Goal: Communication & Community: Answer question/provide support

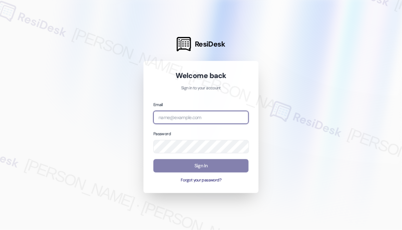
click at [217, 119] on input "email" at bounding box center [201, 117] width 95 height 13
type input "H"
type input "[EMAIL_ADDRESS][PERSON_NAME][PERSON_NAME][DOMAIN_NAME]"
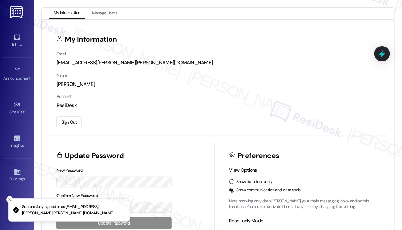
click at [17, 31] on div "Inbox Go to Inbox" at bounding box center [16, 41] width 27 height 34
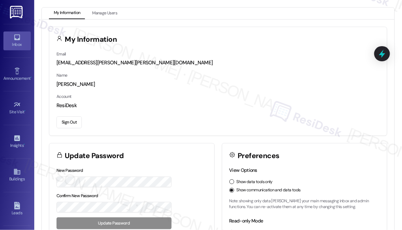
click at [18, 46] on div "Inbox" at bounding box center [17, 44] width 34 height 7
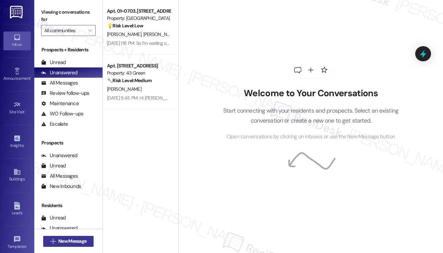
click at [71, 230] on span "New Message" at bounding box center [72, 241] width 28 height 7
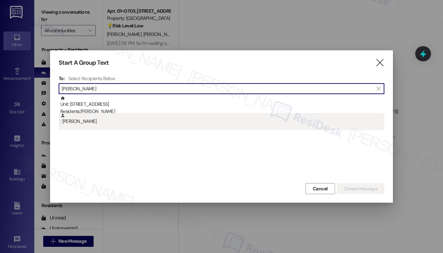
type input "[PERSON_NAME]"
click at [140, 115] on div ": [PERSON_NAME]" at bounding box center [222, 119] width 324 height 12
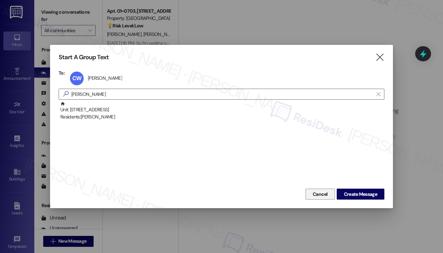
click at [328, 197] on button "Cancel" at bounding box center [319, 194] width 29 height 11
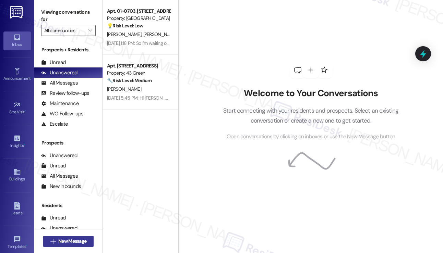
click at [74, 230] on span "New Message" at bounding box center [72, 241] width 28 height 7
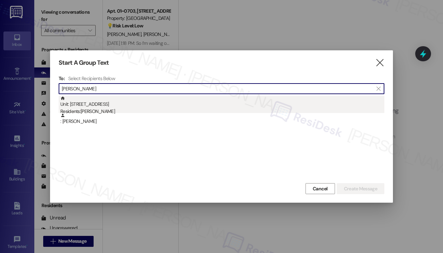
type input "[PERSON_NAME]"
click at [124, 103] on div "Unit: [STREET_ADDRESS] Residents: [PERSON_NAME]" at bounding box center [222, 106] width 324 height 20
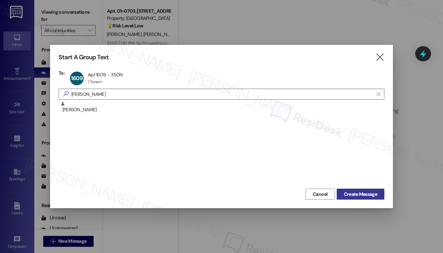
click at [367, 194] on span "Create Message" at bounding box center [360, 194] width 33 height 7
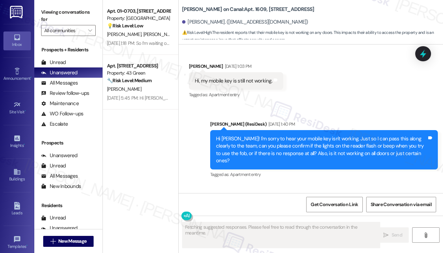
scroll to position [1490, 0]
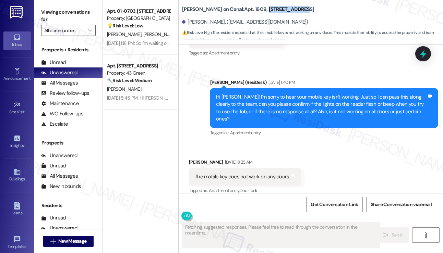
drag, startPoint x: 286, startPoint y: 12, endPoint x: 246, endPoint y: 7, distance: 40.1
click at [246, 7] on div "[PERSON_NAME] on Canal: Apt. 1609, [STREET_ADDRESS]" at bounding box center [250, 9] width 137 height 9
copy b "[STREET_ADDRESS]"
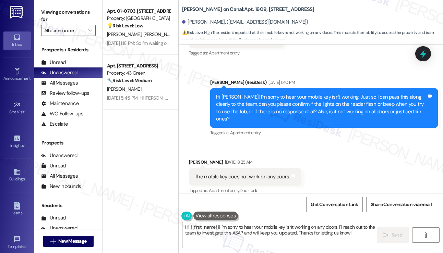
click at [40, 8] on div "Viewing conversations for All communities " at bounding box center [68, 21] width 68 height 43
click at [239, 11] on b "[PERSON_NAME] on Canal: Apt. 1609, [STREET_ADDRESS]" at bounding box center [248, 9] width 132 height 7
copy b "1609"
drag, startPoint x: 41, startPoint y: 6, endPoint x: 81, endPoint y: 12, distance: 40.6
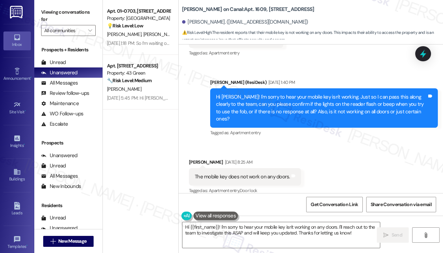
click at [41, 6] on div "Viewing conversations for All communities " at bounding box center [68, 21] width 68 height 43
drag, startPoint x: 293, startPoint y: 7, endPoint x: 246, endPoint y: 8, distance: 46.3
click at [246, 8] on div "[PERSON_NAME] on Canal: Apt. 1609, [STREET_ADDRESS]" at bounding box center [250, 9] width 137 height 9
copy b "[STREET_ADDRESS]"
click at [48, 9] on label "Viewing conversations for" at bounding box center [68, 16] width 55 height 18
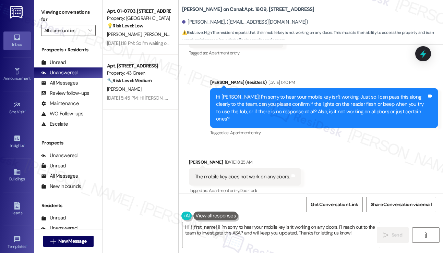
scroll to position [1490, 0]
click at [273, 230] on textarea "Hi {{first_name}}! I'm sorry to hear your mobile key isn't working on any doors…" at bounding box center [280, 235] width 197 height 26
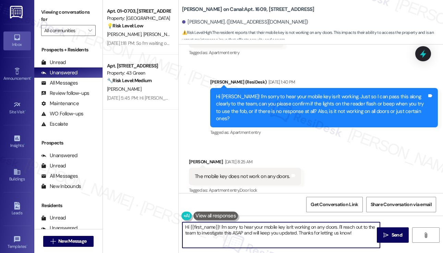
click at [273, 230] on textarea "Hi {{first_name}}! I'm sorry to hear your mobile key isn't working on any doors…" at bounding box center [280, 235] width 197 height 26
click at [344, 230] on textarea "Hi {{first_name}}! I'm sorry to hear your mobile key isn't working on any doors…" at bounding box center [280, 235] width 197 height 26
drag, startPoint x: 354, startPoint y: 234, endPoint x: 340, endPoint y: 226, distance: 16.0
click at [340, 226] on textarea "Hi {{first_name}}! I'm sorry to hear your mobile key isn't working on any doors…" at bounding box center [280, 235] width 197 height 26
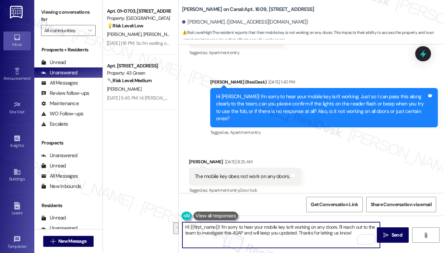
click at [318, 230] on textarea "Hi {{first_name}}! I'm sorry to hear your mobile key isn't working on any doors…" at bounding box center [280, 235] width 197 height 26
drag, startPoint x: 352, startPoint y: 233, endPoint x: 343, endPoint y: 221, distance: 14.9
click at [343, 221] on div "Hi {{first_name}}! I'm sorry to hear your mobile key isn't working on any doors…" at bounding box center [311, 241] width 264 height 51
click at [335, 230] on textarea "Hi {{first_name}}! I'm sorry to hear your mobile key isn't working on any doors…" at bounding box center [280, 235] width 197 height 26
click at [305, 228] on textarea "Hi {{first_name}}! I'm sorry to hear your mobile key isn't working on any doors…" at bounding box center [280, 235] width 197 height 26
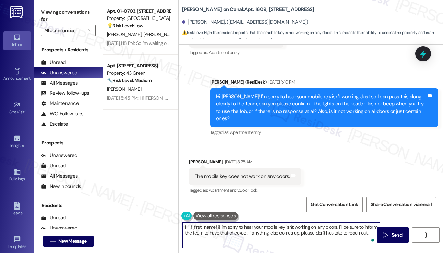
click at [305, 228] on textarea "Hi {{first_name}}! I'm sorry to hear your mobile key isn't working on any doors…" at bounding box center [280, 235] width 197 height 26
click at [302, 229] on textarea "Hi {{first_name}}! I'm sorry to hear your mobile key isn't working on any doors…" at bounding box center [280, 235] width 197 height 26
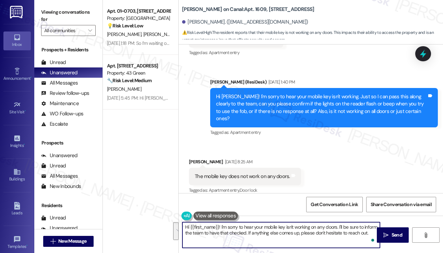
click at [252, 230] on textarea "Hi {{first_name}}! I'm sorry to hear your mobile key isn't working on any doors…" at bounding box center [280, 235] width 197 height 26
drag, startPoint x: 219, startPoint y: 227, endPoint x: 337, endPoint y: 224, distance: 117.6
click at [337, 224] on textarea "Hi {{first_name}}! I'm sorry to hear your mobile key isn't working on any doors…" at bounding box center [280, 235] width 197 height 26
click at [333, 230] on textarea "Hi {{first_name}}, thanks for getting back! I'll be sure to inform the team to …" at bounding box center [280, 235] width 197 height 26
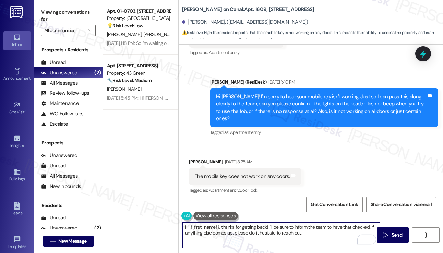
click at [331, 230] on textarea "Hi {{first_name}}, thanks for getting back! I'll be sure to inform the team to …" at bounding box center [280, 235] width 197 height 26
click at [346, 227] on textarea "Hi {{first_name}}, thanks for getting back! I'll be sure to inform the team to …" at bounding box center [280, 235] width 197 height 26
click at [242, 225] on textarea "Hi {{first_name}}, thanks for getting back! I'll be sure to inform the team to …" at bounding box center [280, 235] width 197 height 26
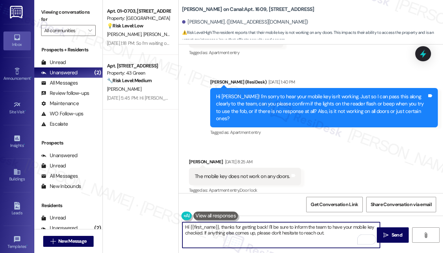
click at [242, 225] on textarea "Hi {{first_name}}, thanks for getting back! I'll be sure to inform the team to …" at bounding box center [280, 235] width 197 height 26
type textarea "Hi {{first_name}}, thanks for getting back! I'll be sure to inform the team to …"
click at [262, 226] on textarea "Hi {{first_name}}, thanks for getting back! I'll be sure to inform the team to …" at bounding box center [280, 235] width 197 height 26
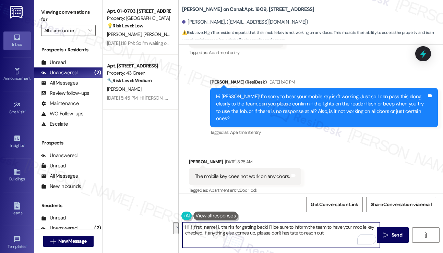
click at [333, 230] on textarea "Hi {{first_name}}, thanks for getting back! I'll be sure to inform the team to …" at bounding box center [280, 235] width 197 height 26
click at [391, 230] on span "Send" at bounding box center [396, 235] width 11 height 7
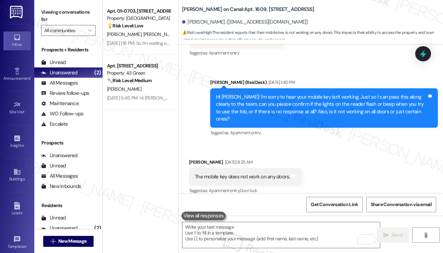
scroll to position [1545, 0]
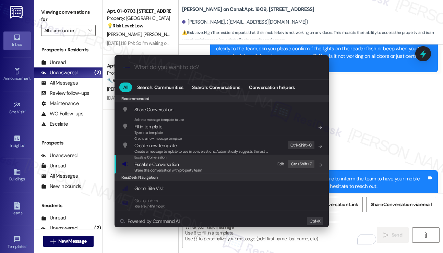
click at [202, 166] on span "Escalate Conversation" at bounding box center [168, 165] width 68 height 8
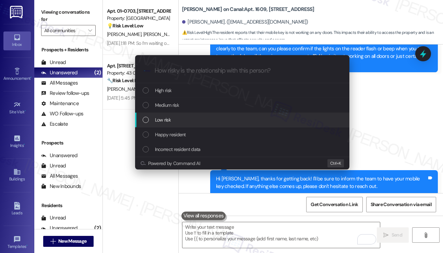
click at [180, 114] on div "Low risk" at bounding box center [242, 120] width 214 height 15
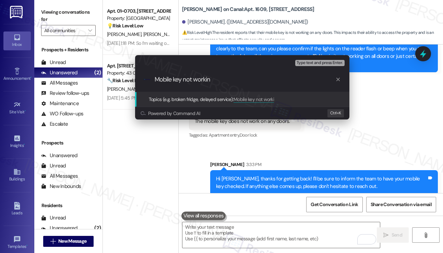
type input "Mobile key not working"
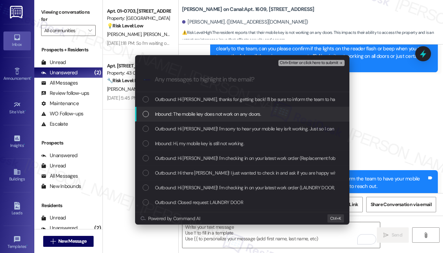
click at [189, 115] on span "Inbound: The mobile key does not work on any doors." at bounding box center [208, 114] width 106 height 8
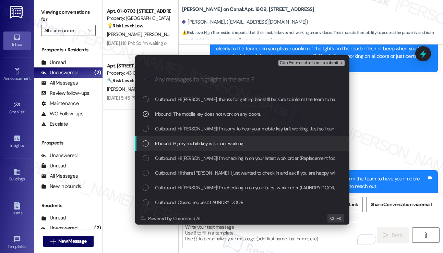
click at [216, 142] on span "Inbound: Hi, my mobile key is still not working." at bounding box center [199, 144] width 89 height 8
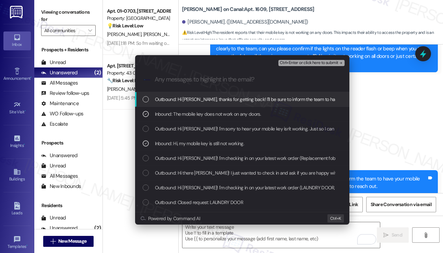
click at [326, 63] on span "Ctrl+Enter or click here to submit" at bounding box center [309, 63] width 59 height 5
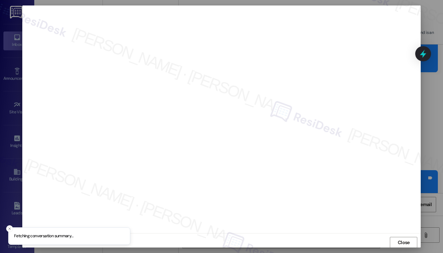
scroll to position [0, 0]
click at [402, 230] on span "Close" at bounding box center [404, 242] width 12 height 7
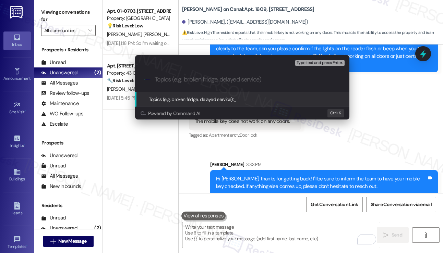
paste input "Mobile key not working"
type input "Mobile key not working"
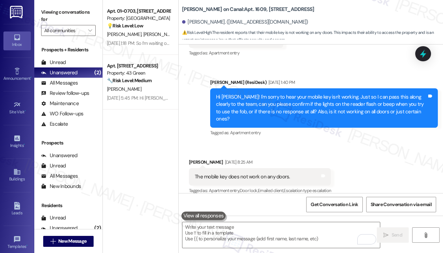
scroll to position [1555, 0]
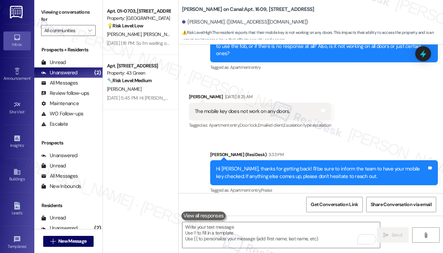
click at [37, 9] on div "Viewing conversations for All communities " at bounding box center [68, 21] width 68 height 43
click at [278, 230] on textarea "To enrich screen reader interactions, please activate Accessibility in Grammarl…" at bounding box center [280, 235] width 197 height 26
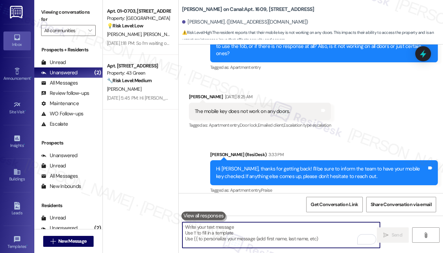
click at [275, 230] on textarea "To enrich screen reader interactions, please activate Accessibility in Grammarl…" at bounding box center [280, 235] width 197 height 26
click at [273, 166] on div "Hi [PERSON_NAME], thanks for getting back! I'll be sure to inform the team to h…" at bounding box center [321, 173] width 211 height 15
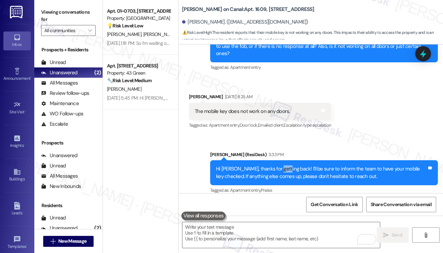
click at [273, 166] on div "Hi [PERSON_NAME], thanks for getting back! I'll be sure to inform the team to h…" at bounding box center [321, 173] width 211 height 15
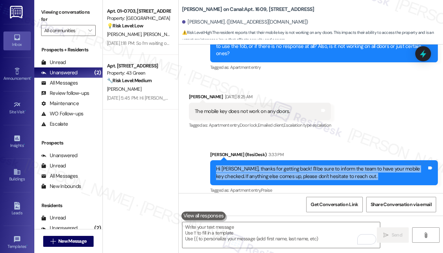
click at [273, 166] on div "Hi [PERSON_NAME], thanks for getting back! I'll be sure to inform the team to h…" at bounding box center [321, 173] width 211 height 15
click at [69, 230] on span "New Message" at bounding box center [72, 241] width 28 height 7
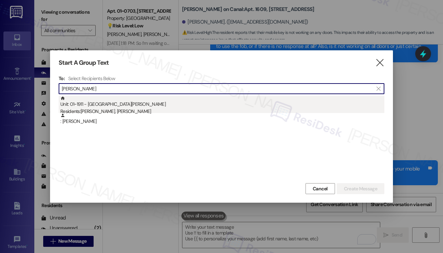
type input "[PERSON_NAME]"
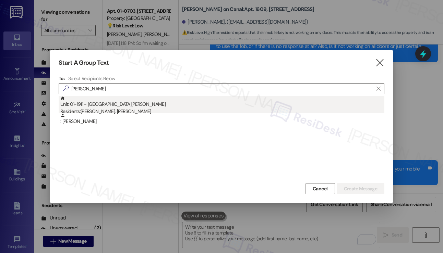
click at [159, 106] on div "Unit: 01~1911 - One [PERSON_NAME] Residents: [PERSON_NAME], [PERSON_NAME]" at bounding box center [222, 106] width 324 height 20
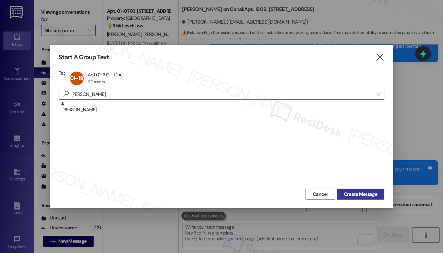
click at [354, 193] on span "Create Message" at bounding box center [360, 194] width 33 height 7
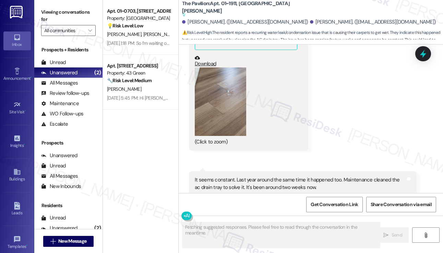
scroll to position [4477, 0]
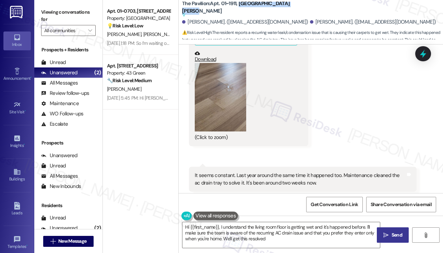
type textarea "Hi {{first_name}}, I understand the living room floor is getting wet and it's h…"
drag, startPoint x: 301, startPoint y: 2, endPoint x: 240, endPoint y: 6, distance: 61.5
click at [240, 6] on div "The Pavilion: Apt. 01~1911, One [PERSON_NAME] Suggested actions and notes avail…" at bounding box center [312, 21] width 261 height 38
copy b "One [PERSON_NAME]"
click at [42, 11] on label "Viewing conversations for" at bounding box center [68, 16] width 55 height 18
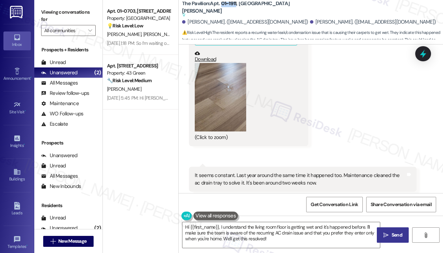
drag, startPoint x: 222, startPoint y: 7, endPoint x: 236, endPoint y: 4, distance: 14.5
click at [236, 4] on b "The Pavilion: Apt. 01~1911, One [PERSON_NAME] Suggested actions and notes avail…" at bounding box center [250, 9] width 137 height 19
copy b "01~1911"
click at [37, 7] on div "Viewing conversations for All communities " at bounding box center [68, 21] width 68 height 43
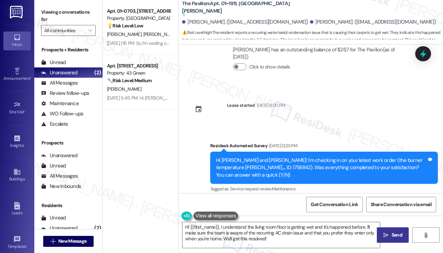
scroll to position [3963, 0]
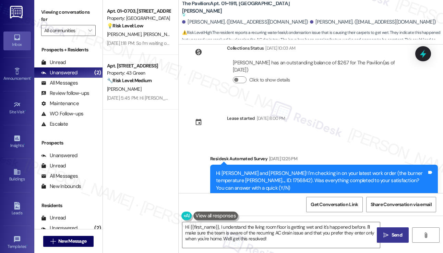
click at [36, 14] on div "Viewing conversations for All communities " at bounding box center [68, 21] width 68 height 43
drag, startPoint x: 220, startPoint y: 7, endPoint x: 236, endPoint y: 3, distance: 15.7
click at [236, 3] on div "The Pavilion: Apt. 01~1911, One [PERSON_NAME] Suggested actions and notes avail…" at bounding box center [312, 21] width 261 height 38
copy b "01~1911"
click at [45, 46] on div "Prospects + Residents" at bounding box center [68, 49] width 68 height 7
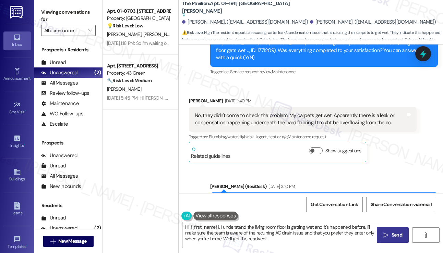
scroll to position [4169, 0]
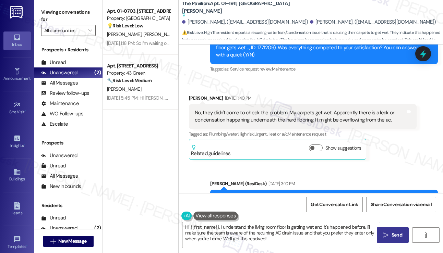
drag, startPoint x: 230, startPoint y: 122, endPoint x: 305, endPoint y: 123, distance: 74.8
click at [305, 195] on div "Hi [PERSON_NAME]! I understand that the work order wasn't completed, and your c…" at bounding box center [321, 224] width 211 height 59
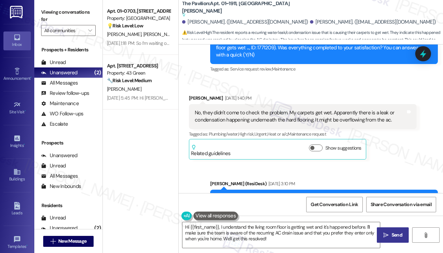
click at [298, 195] on div "Hi [PERSON_NAME]! I understand that the work order wasn't completed, and your c…" at bounding box center [321, 224] width 211 height 59
click at [241, 195] on div "Hi [PERSON_NAME]! I understand that the work order wasn't completed, and your c…" at bounding box center [321, 224] width 211 height 59
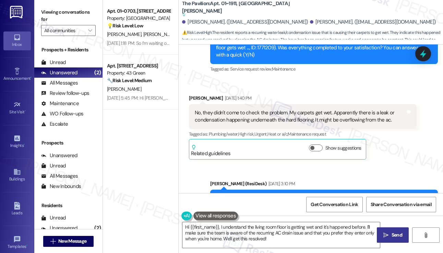
click at [241, 195] on div "Hi [PERSON_NAME]! I understand that the work order wasn't completed, and your c…" at bounding box center [321, 224] width 211 height 59
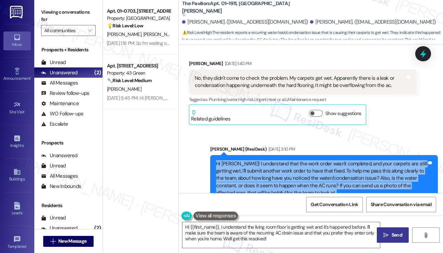
scroll to position [4237, 0]
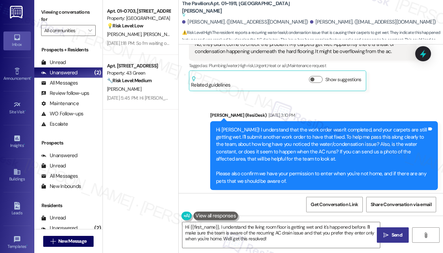
click at [250, 126] on div "Hi [PERSON_NAME]! I understand that the work order wasn't completed, and your c…" at bounding box center [321, 155] width 211 height 59
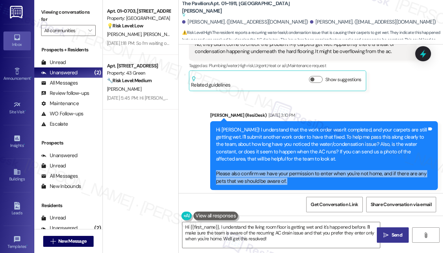
click at [250, 126] on div "Hi [PERSON_NAME]! I understand that the work order wasn't completed, and your c…" at bounding box center [321, 155] width 211 height 59
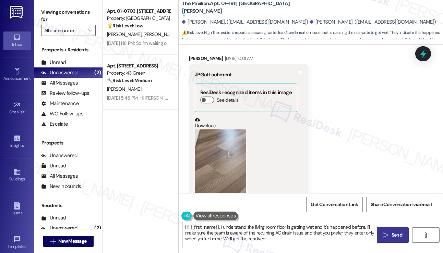
scroll to position [4477, 0]
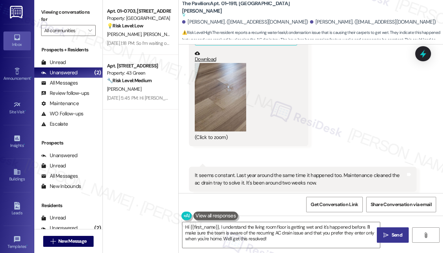
click at [229, 172] on div "It seems constant. Last year around the same time it happened too. Maintenance …" at bounding box center [300, 179] width 211 height 15
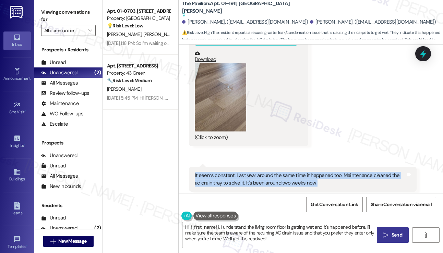
click at [229, 172] on div "It seems constant. Last year around the same time it happened too. Maintenance …" at bounding box center [300, 179] width 211 height 15
click at [273, 172] on div "It seems constant. Last year around the same time it happened too. Maintenance …" at bounding box center [300, 179] width 211 height 15
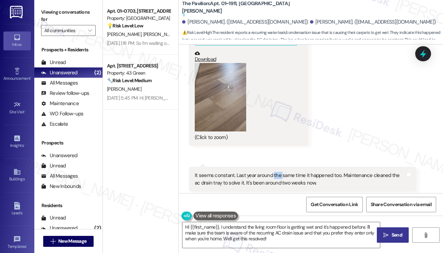
click at [273, 172] on div "It seems constant. Last year around the same time it happened too. Maintenance …" at bounding box center [300, 179] width 211 height 15
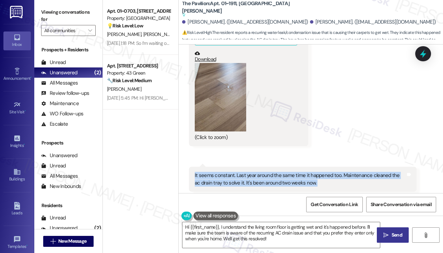
click at [273, 172] on div "It seems constant. Last year around the same time it happened too. Maintenance …" at bounding box center [300, 179] width 211 height 15
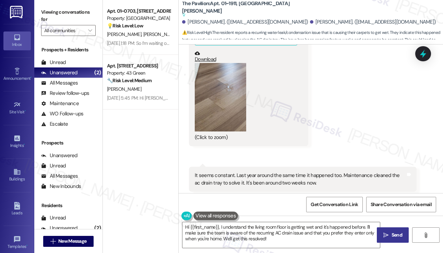
click at [47, 23] on label "Viewing conversations for" at bounding box center [68, 16] width 55 height 18
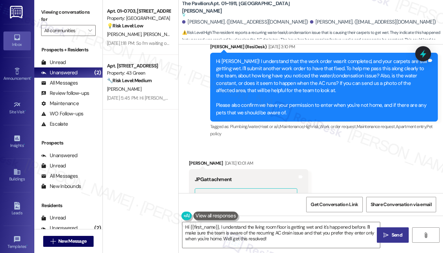
scroll to position [4443, 0]
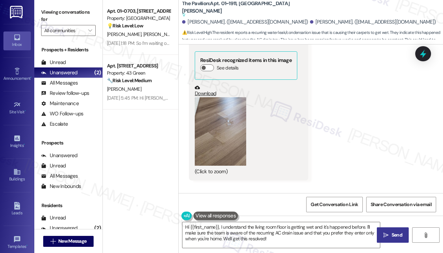
click at [228, 97] on button "Zoom image" at bounding box center [220, 131] width 51 height 69
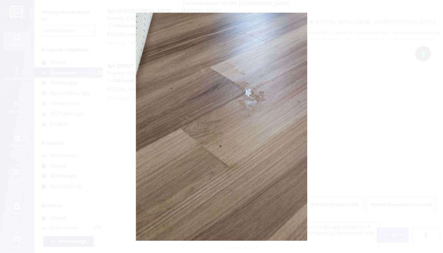
click at [361, 108] on button "Unzoom image" at bounding box center [221, 126] width 443 height 253
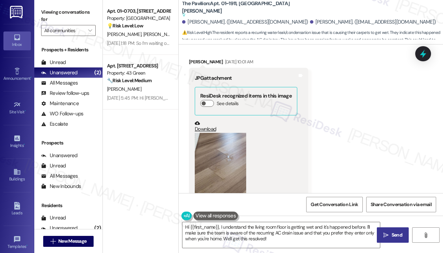
scroll to position [4374, 0]
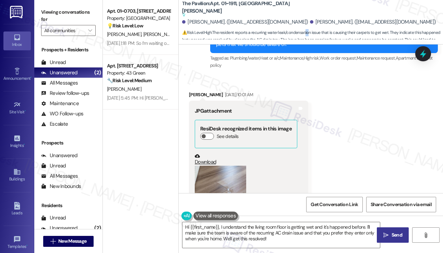
drag, startPoint x: 306, startPoint y: 33, endPoint x: 313, endPoint y: 30, distance: 7.4
click at [311, 30] on span "⚠️ Risk Level: High : The resident reports a recurring water leak/condensation …" at bounding box center [312, 40] width 261 height 22
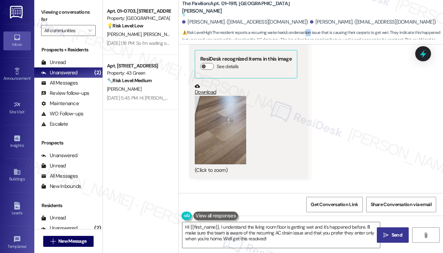
scroll to position [4477, 0]
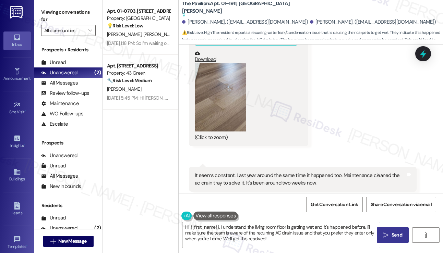
click at [251, 172] on div "It seems constant. Last year around the same time it happened too. Maintenance …" at bounding box center [300, 179] width 211 height 15
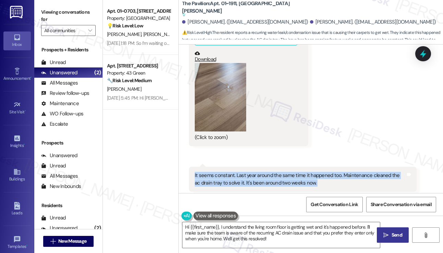
click at [251, 172] on div "It seems constant. Last year around the same time it happened too. Maintenance …" at bounding box center [300, 179] width 211 height 15
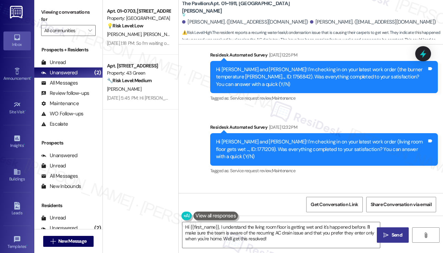
scroll to position [4066, 0]
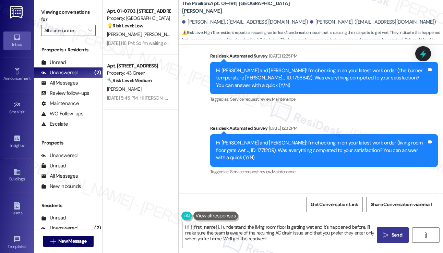
drag, startPoint x: 239, startPoint y: 132, endPoint x: 287, endPoint y: 137, distance: 48.3
click at [285, 212] on div "No, they didn't come to check the problem. My carpets get wet. Apparently there…" at bounding box center [300, 219] width 211 height 15
click at [305, 212] on div "No, they didn't come to check the problem. My carpets get wet. Apparently there…" at bounding box center [300, 219] width 211 height 15
drag, startPoint x: 355, startPoint y: 133, endPoint x: 393, endPoint y: 141, distance: 38.5
click at [393, 212] on div "No, they didn't come to check the problem. My carpets get wet. Apparently there…" at bounding box center [300, 219] width 211 height 15
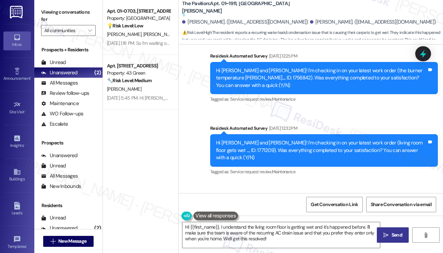
copy div "there is a leak or condensation happening underneath the hard flooring. It migh…"
click at [47, 10] on label "Viewing conversations for" at bounding box center [68, 16] width 55 height 18
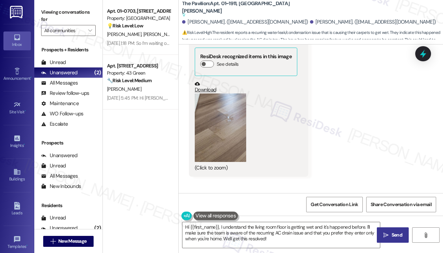
scroll to position [4477, 0]
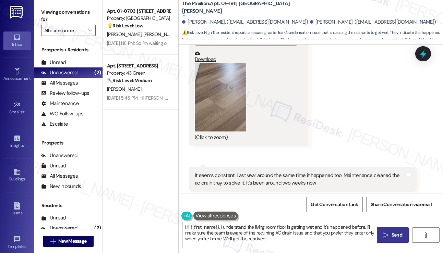
click at [218, 172] on div "It seems constant. Last year around the same time it happened too. Maintenance …" at bounding box center [300, 179] width 211 height 15
copy div "constant"
click at [36, 15] on div "Viewing conversations for All communities " at bounding box center [68, 21] width 68 height 43
drag, startPoint x: 38, startPoint y: 4, endPoint x: 45, endPoint y: 7, distance: 7.7
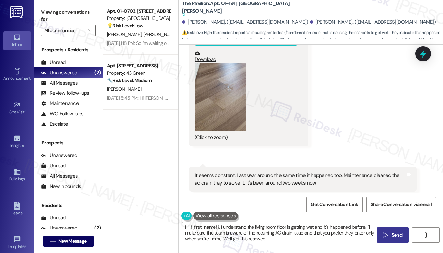
click at [38, 4] on div "Viewing conversations for All communities " at bounding box center [68, 21] width 68 height 43
click at [250, 230] on div "Please do not enter when we are not at home. Tags and notes" at bounding box center [247, 251] width 117 height 17
click at [47, 12] on label "Viewing conversations for" at bounding box center [68, 16] width 55 height 18
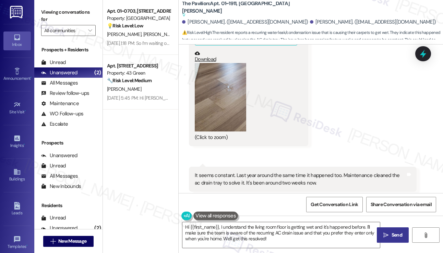
click at [46, 13] on label "Viewing conversations for" at bounding box center [68, 16] width 55 height 18
click at [386, 157] on div "Received via SMS [PERSON_NAME] [DATE] 10:01 AM JPG attachment ResiDesk recogniz…" at bounding box center [311, 124] width 264 height 303
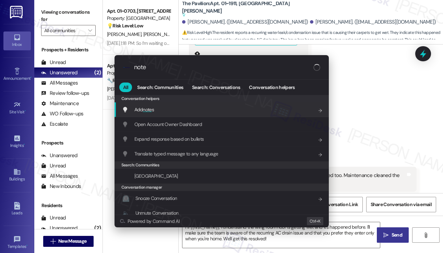
type input "notes"
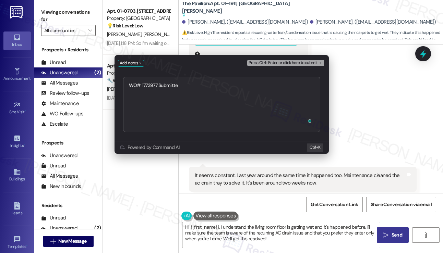
type textarea "WO# 1773977 Submitted"
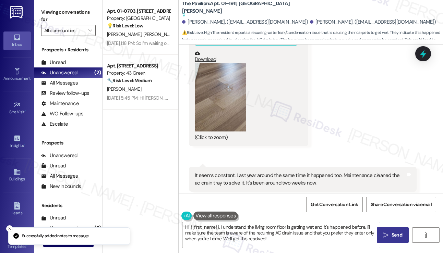
scroll to position [4543, 0]
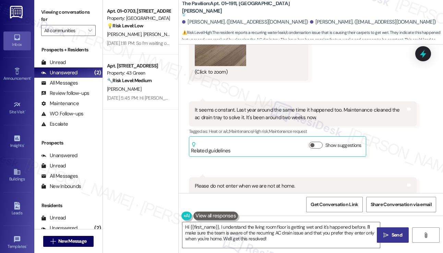
click at [45, 10] on label "Viewing conversations for" at bounding box center [68, 16] width 55 height 18
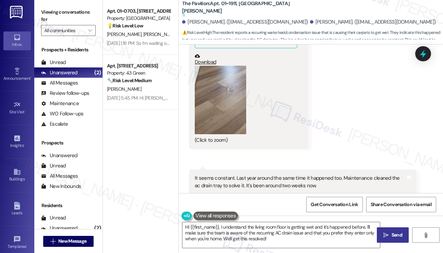
scroll to position [4474, 0]
click at [44, 16] on label "Viewing conversations for" at bounding box center [68, 16] width 55 height 18
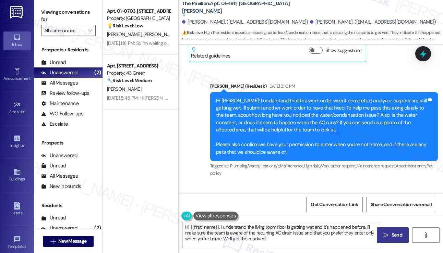
scroll to position [4200, 0]
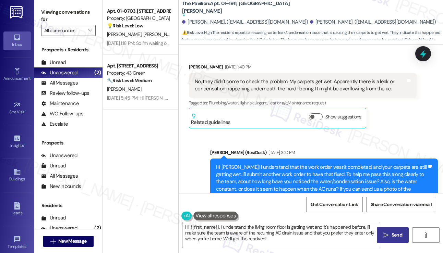
copy div "Seyedali"
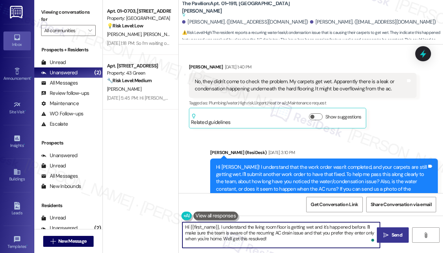
drag, startPoint x: 189, startPoint y: 228, endPoint x: 219, endPoint y: 225, distance: 30.0
click at [219, 225] on textarea "Hi {{first_name}}, I understand the living room floor is getting wet and it's h…" at bounding box center [280, 235] width 197 height 26
paste textarea "Seyedali"
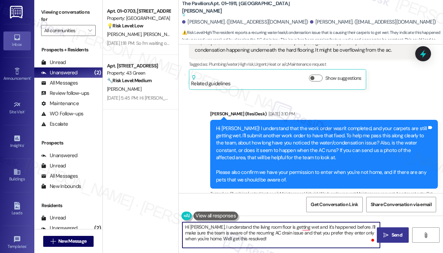
scroll to position [4268, 0]
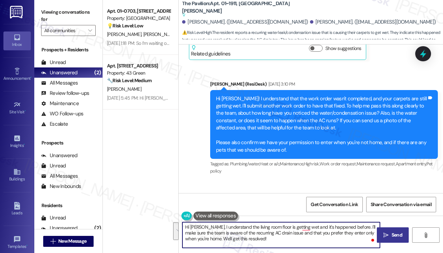
drag, startPoint x: 272, startPoint y: 239, endPoint x: 208, endPoint y: 226, distance: 64.3
click at [208, 226] on textarea "Hi [PERSON_NAME], I understand the living room floor is getting wet and it's ha…" at bounding box center [280, 235] width 197 height 26
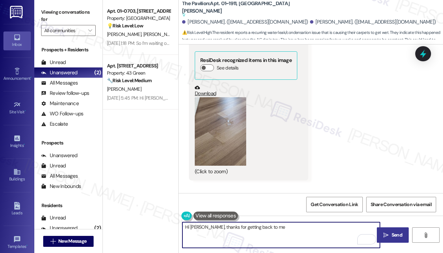
scroll to position [4543, 0]
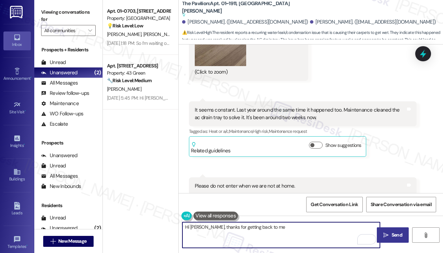
click at [280, 230] on textarea "Hi [PERSON_NAME], thanks for getting back to me" at bounding box center [280, 235] width 197 height 26
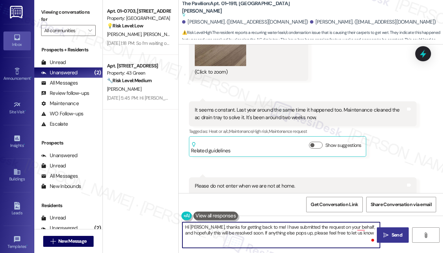
click at [256, 225] on textarea "Hi [PERSON_NAME], thanks for getting back to me! I have submitted the request o…" at bounding box center [280, 235] width 197 height 26
click at [354, 229] on textarea "Hi [PERSON_NAME], thanks for getting back to me! I have submitted the request o…" at bounding box center [280, 235] width 197 height 26
click at [219, 230] on textarea "Hi [PERSON_NAME], thanks for getting back to me! I have submitted the request o…" at bounding box center [280, 235] width 197 height 26
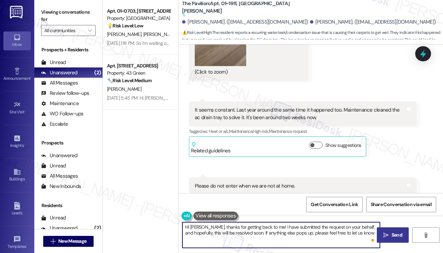
click at [219, 230] on textarea "Hi [PERSON_NAME], thanks for getting back to me! I have submitted the request o…" at bounding box center [280, 235] width 197 height 26
click at [296, 230] on textarea "Hi [PERSON_NAME], thanks for getting back to me! I have submitted the request o…" at bounding box center [280, 235] width 197 height 26
click at [364, 230] on textarea "Hi [PERSON_NAME], thanks for getting back to me! I have submitted the request o…" at bounding box center [280, 235] width 197 height 26
type textarea "Hi [PERSON_NAME], thanks for getting back to me! I have submitted the request o…"
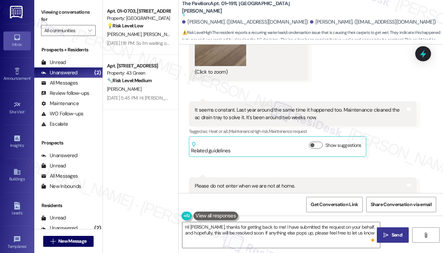
click at [387, 230] on icon "" at bounding box center [385, 235] width 5 height 5
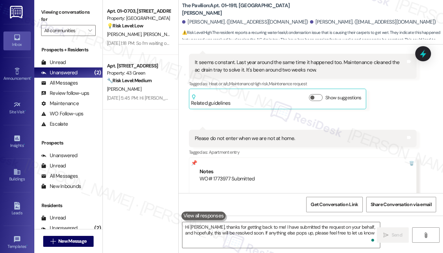
scroll to position [4598, 0]
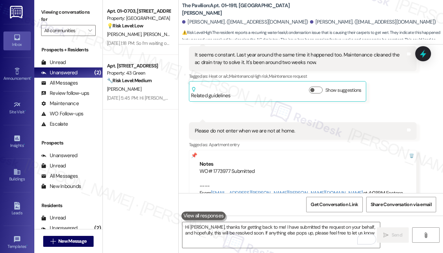
click at [45, 13] on label "Viewing conversations for" at bounding box center [68, 16] width 55 height 18
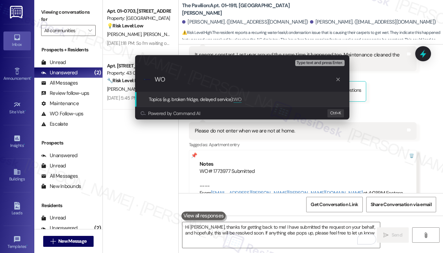
type input "WO"
click at [338, 77] on icon "progress bar" at bounding box center [337, 79] width 5 height 5
click at [358, 53] on div "Escalate Conversation Medium risk Topics (e.g. broken fridge, delayed service) …" at bounding box center [221, 126] width 443 height 253
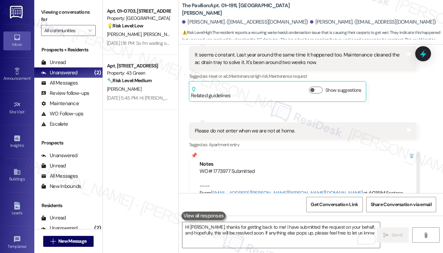
drag, startPoint x: 194, startPoint y: 88, endPoint x: 229, endPoint y: 86, distance: 35.0
click at [229, 150] on div "Notes WO# 1773977 Submitted ---- From automated-surveys-habitat-katrina.lopez@h…" at bounding box center [303, 182] width 228 height 65
copy div "WO# 1773977"
click at [418, 52] on icon at bounding box center [423, 54] width 12 height 12
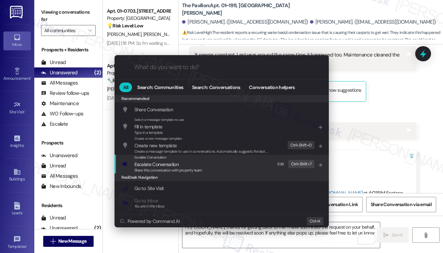
click at [201, 163] on span "Escalate Conversation" at bounding box center [168, 165] width 68 height 8
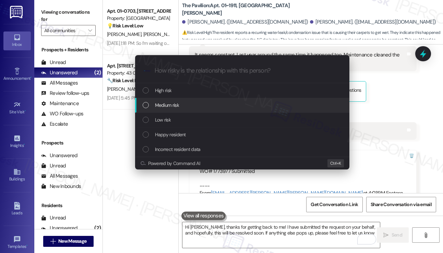
click at [182, 109] on div "Medium risk" at bounding box center [242, 105] width 214 height 15
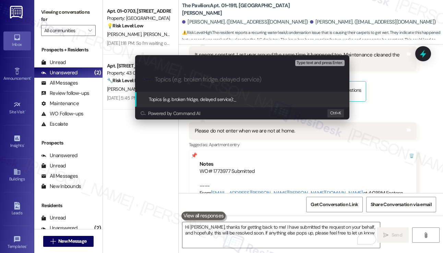
paste input "WO# 1773977"
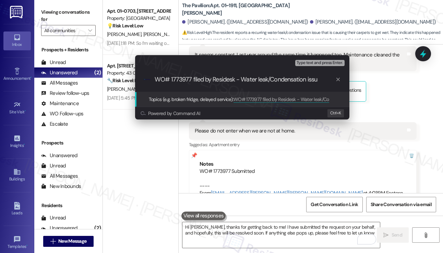
type input "WO# 1773977 filed by Residesk - Water leak/Condensation issue"
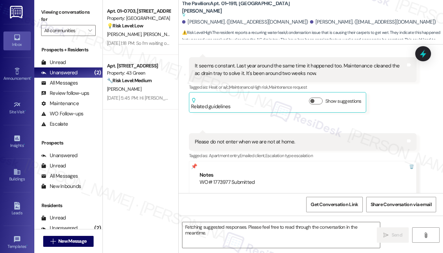
scroll to position [4542, 0]
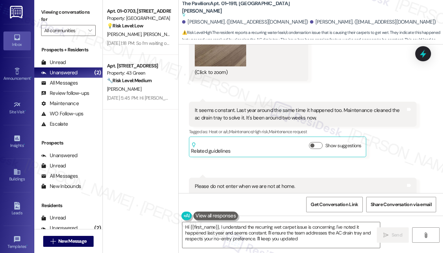
type textarea "Hi {{first_name}}, I understand the recurring wet carpet issue is concerning. I…"
